Goal: Information Seeking & Learning: Learn about a topic

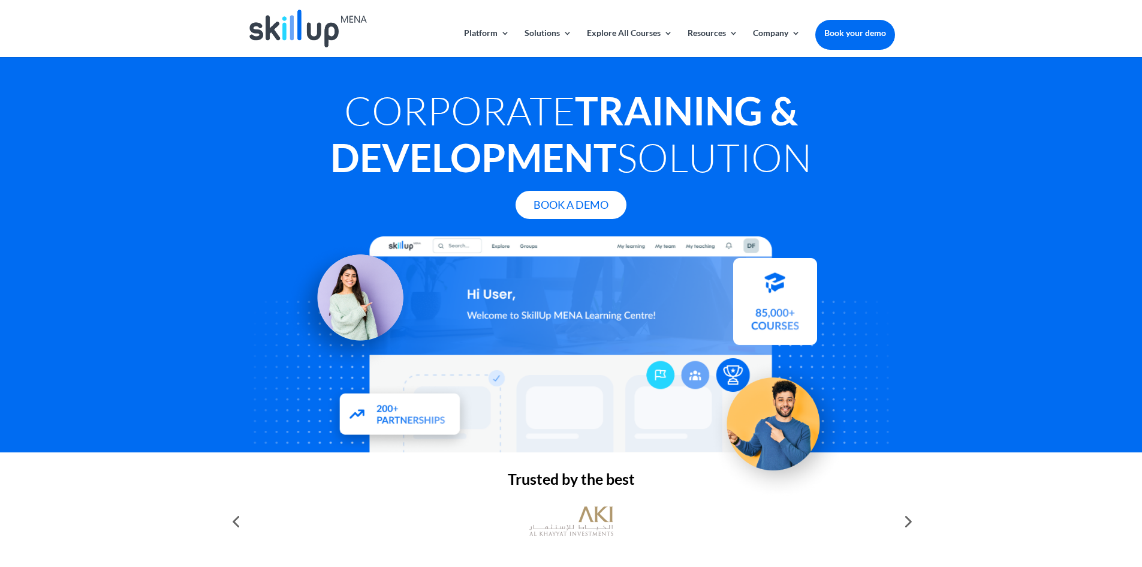
click at [905, 524] on div at bounding box center [907, 521] width 24 height 24
click at [907, 520] on div at bounding box center [907, 521] width 24 height 24
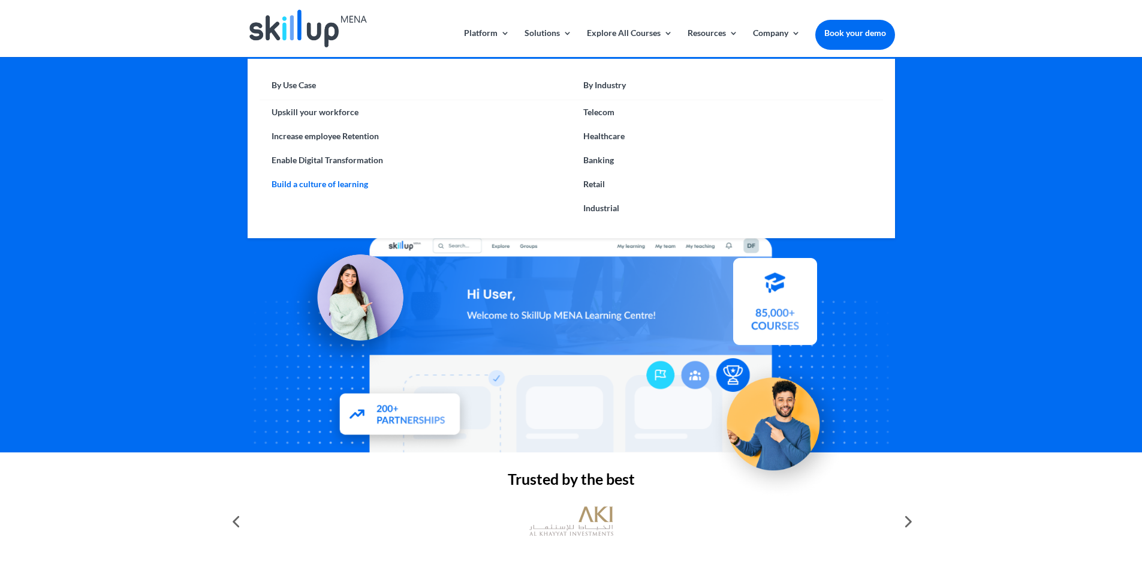
click at [337, 182] on link "Build a culture of learning" at bounding box center [416, 184] width 312 height 24
